Goal: Information Seeking & Learning: Learn about a topic

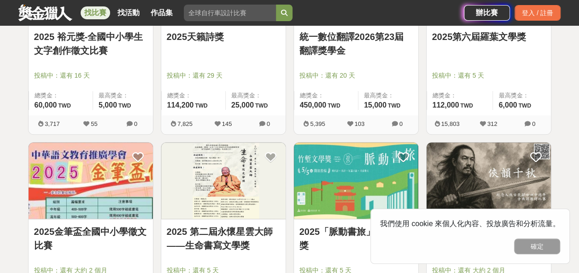
scroll to position [368, 0]
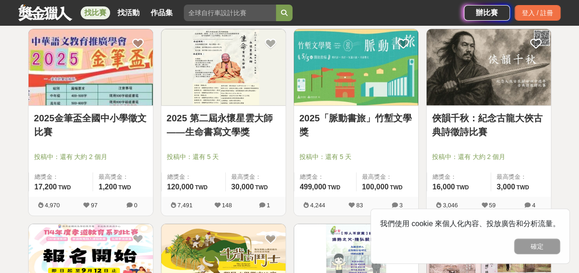
drag, startPoint x: 466, startPoint y: 128, endPoint x: 505, endPoint y: 5, distance: 128.8
drag, startPoint x: 505, startPoint y: 5, endPoint x: 474, endPoint y: -24, distance: 42.3
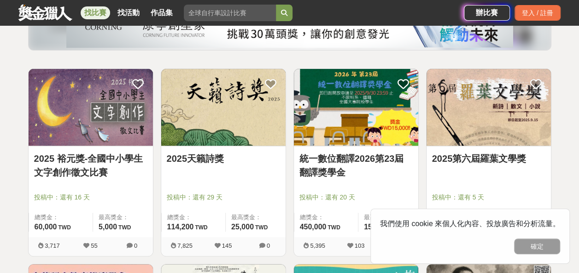
scroll to position [92, 0]
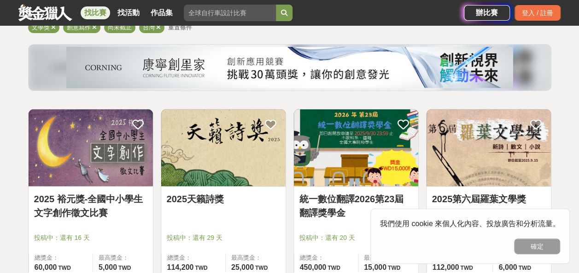
click at [536, 255] on div "我們使用 cookie 來個人化內容、投放廣告和分析流量。 確定" at bounding box center [469, 236] width 199 height 55
click at [538, 249] on button "確定" at bounding box center [537, 247] width 46 height 16
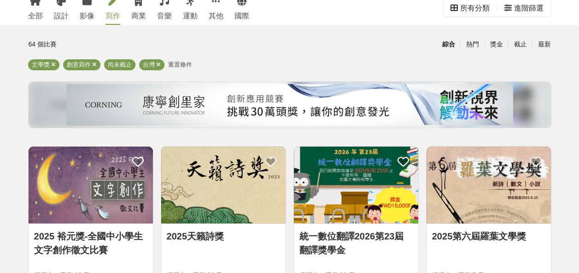
scroll to position [0, 0]
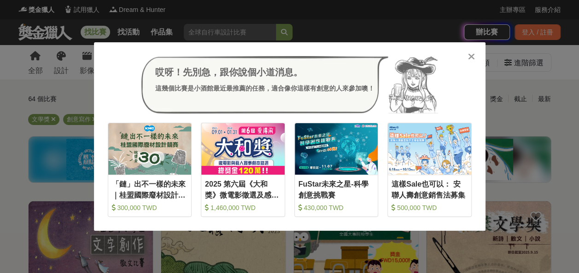
click at [362, 13] on div "哎呀！先別急，跟你說個小道消息。 這幾個比賽是小酒館最近最推薦的任務，適合像你這樣有創意的人來參加噢！ 收藏 「鏈」出不一樣的未來｜桂盟國際廢材設計競賽 30…" at bounding box center [289, 136] width 579 height 273
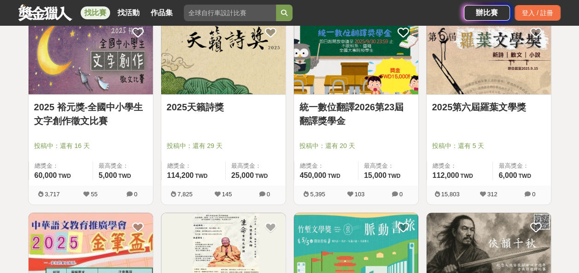
scroll to position [322, 0]
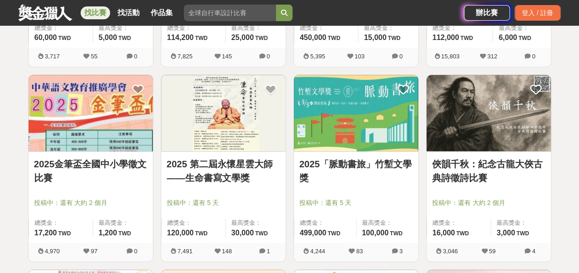
click at [489, 116] on img at bounding box center [488, 113] width 124 height 77
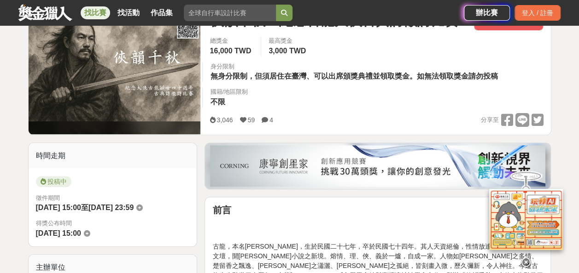
scroll to position [276, 0]
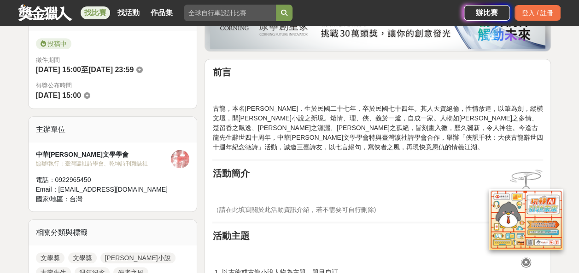
drag, startPoint x: 300, startPoint y: 126, endPoint x: 355, endPoint y: 128, distance: 55.3
click at [355, 140] on p "古龍，本名[PERSON_NAME]，生於民國二十七年，卒於民國七十四年。其人天資絕倫，性情放達，以筆為劍，縱橫文壇，開[PERSON_NAME]小說之新境。…" at bounding box center [377, 128] width 331 height 48
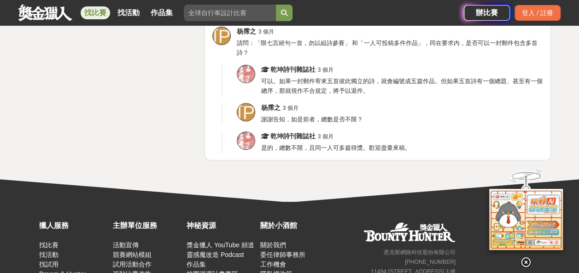
scroll to position [1841, 0]
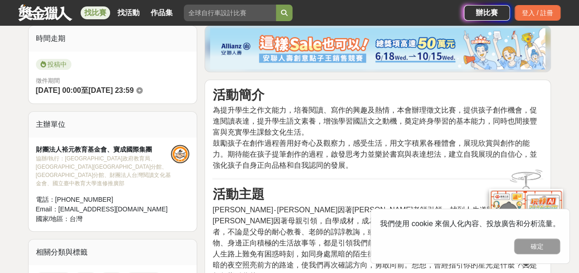
scroll to position [46, 0]
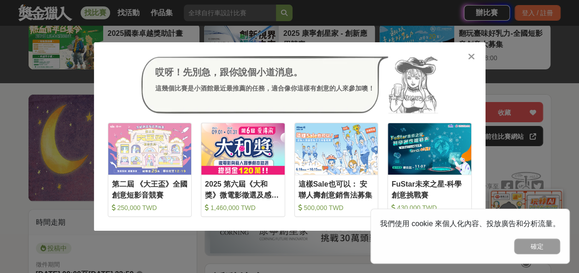
click at [460, 57] on div "哎呀！先別急，跟你說個小道消息。 這幾個比賽是小酒館最近最推薦的任務，適合像你這樣有創意的人來參加噢！" at bounding box center [290, 85] width 364 height 58
click at [468, 58] on icon at bounding box center [471, 56] width 7 height 9
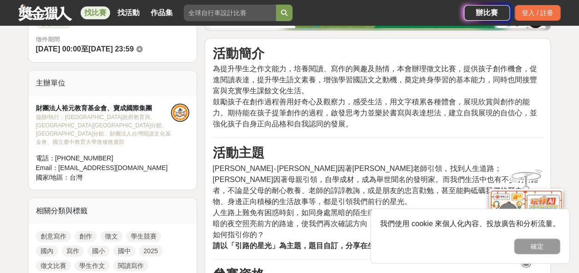
scroll to position [276, 0]
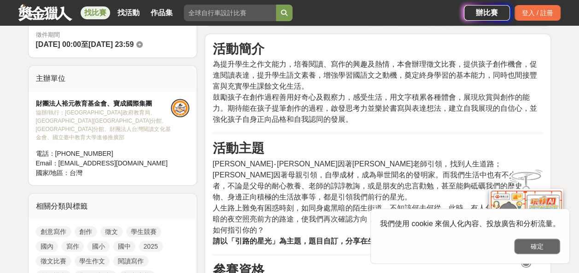
click at [551, 251] on button "確定" at bounding box center [537, 247] width 46 height 16
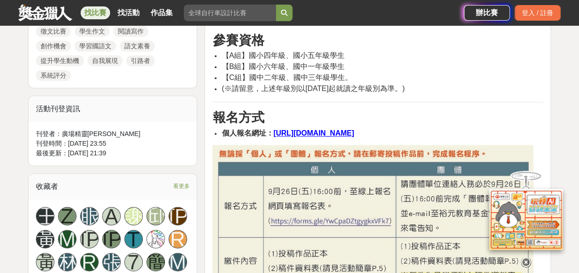
scroll to position [414, 0]
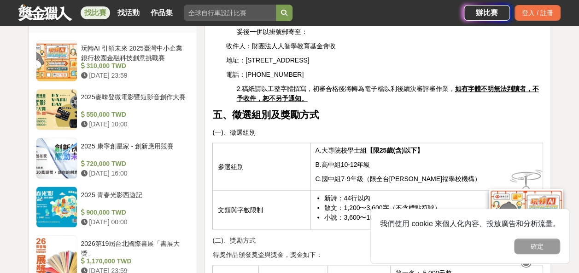
scroll to position [644, 0]
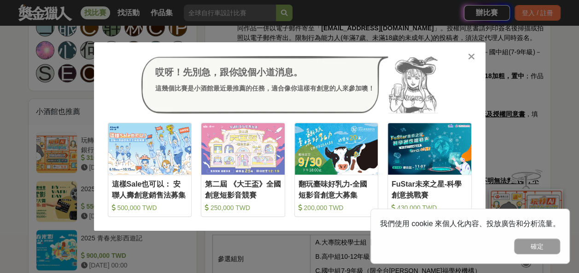
click at [462, 46] on div "哎呀！先別急，跟你說個小道消息。 這幾個比賽是小酒館最近最推薦的任務，適合像你這樣有創意的人來參加噢！ 收藏 這樣Sale也可以： 安聯人壽創意銷售法募集 5…" at bounding box center [289, 136] width 391 height 189
click at [464, 52] on div "哎呀！先別急，跟你說個小道消息。 這幾個比賽是小酒館最近最推薦的任務，適合像你這樣有創意的人來參加噢！ 收藏 這樣Sale也可以： 安聯人壽創意銷售法募集 5…" at bounding box center [289, 136] width 391 height 189
click at [470, 59] on icon at bounding box center [471, 56] width 7 height 9
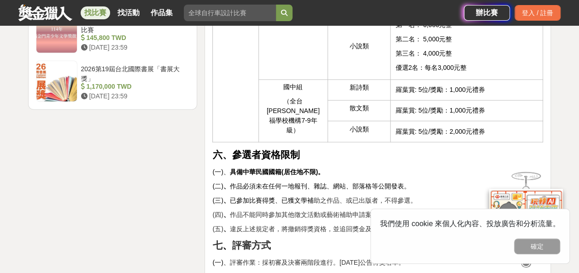
scroll to position [1335, 0]
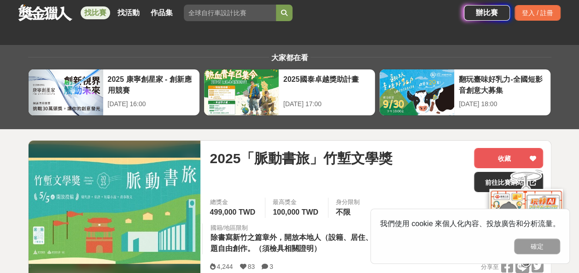
drag, startPoint x: 380, startPoint y: 184, endPoint x: 404, endPoint y: 10, distance: 175.3
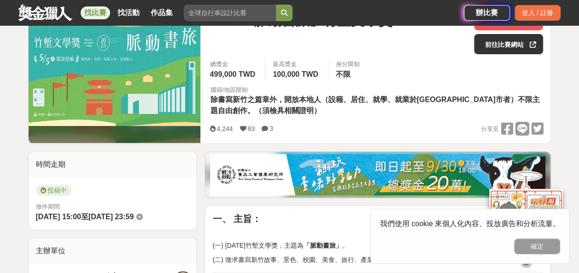
scroll to position [276, 0]
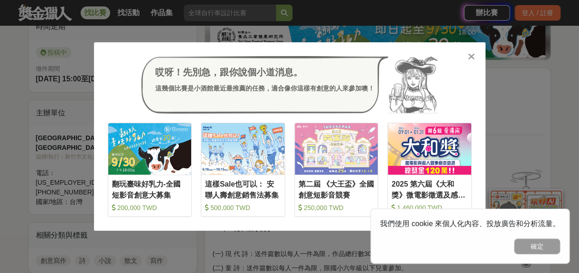
click at [475, 58] on div at bounding box center [471, 56] width 9 height 9
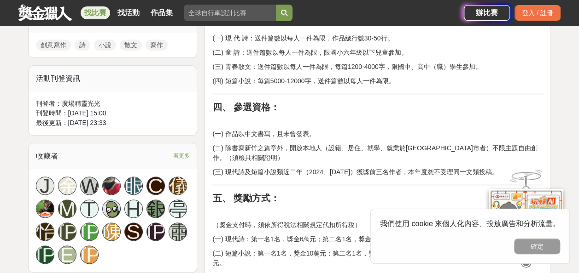
scroll to position [506, 0]
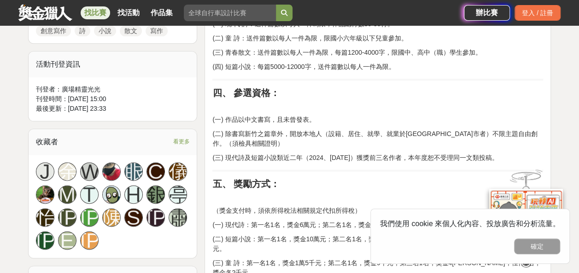
drag, startPoint x: 444, startPoint y: 103, endPoint x: 411, endPoint y: 112, distance: 34.4
drag, startPoint x: 411, startPoint y: 112, endPoint x: 538, endPoint y: 73, distance: 133.1
drag, startPoint x: 538, startPoint y: 73, endPoint x: 420, endPoint y: 93, distance: 119.0
click at [420, 93] on h2 "四、 參選資格：" at bounding box center [377, 92] width 331 height 11
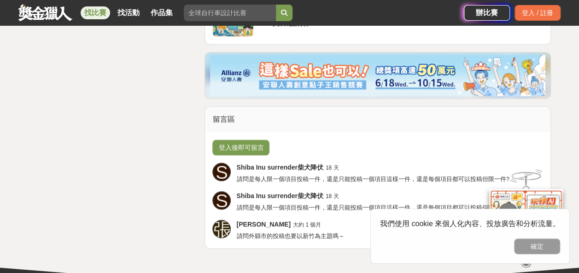
scroll to position [2250, 0]
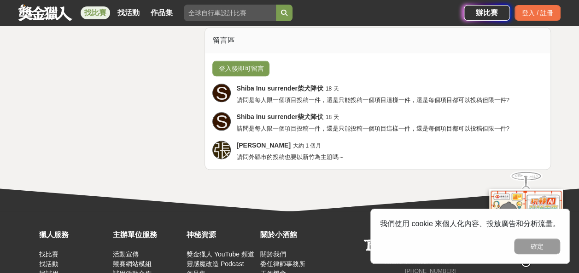
drag, startPoint x: 425, startPoint y: 90, endPoint x: 542, endPoint y: 72, distance: 118.3
drag, startPoint x: 542, startPoint y: 72, endPoint x: 419, endPoint y: 123, distance: 133.5
click at [419, 141] on div "張毓芯 大約 1 個月" at bounding box center [389, 146] width 307 height 10
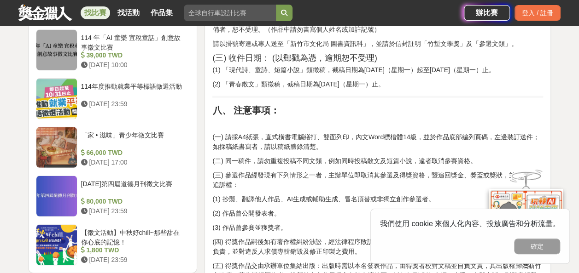
drag, startPoint x: 518, startPoint y: 158, endPoint x: 559, endPoint y: 3, distance: 160.5
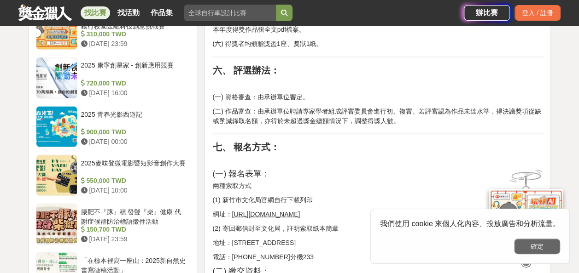
click at [545, 247] on button "確定" at bounding box center [537, 247] width 46 height 16
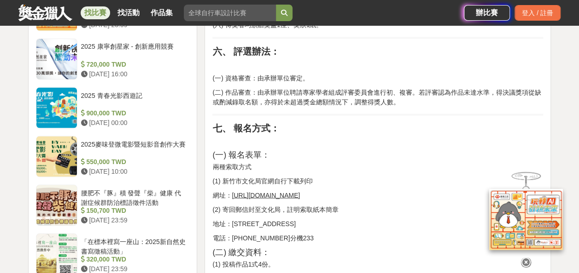
scroll to position [890, 0]
